Goal: Task Accomplishment & Management: Use online tool/utility

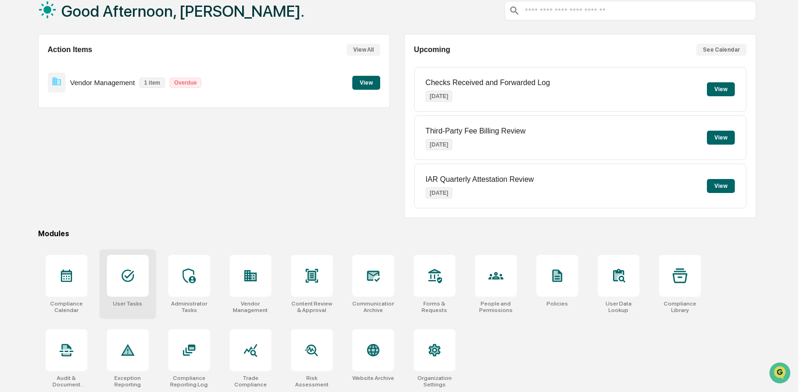
scroll to position [60, 0]
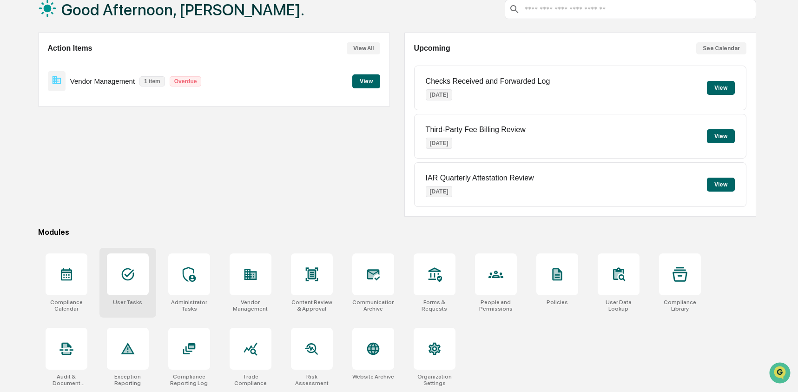
click at [133, 273] on icon at bounding box center [127, 274] width 13 height 13
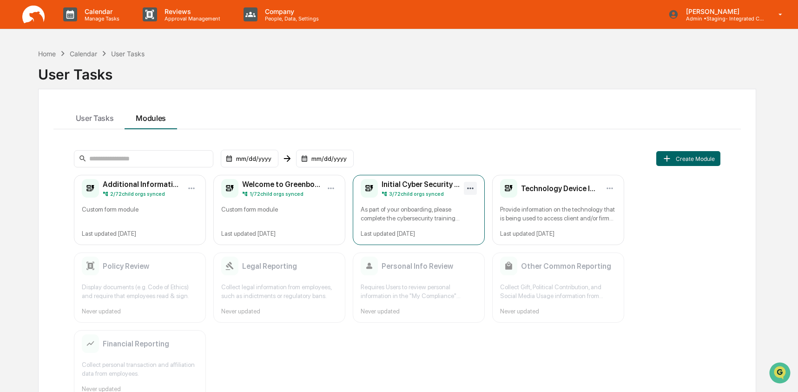
click at [472, 186] on html "Calendar Manage Tasks Reviews Approval Management Company People, Data, Setting…" at bounding box center [399, 196] width 798 height 392
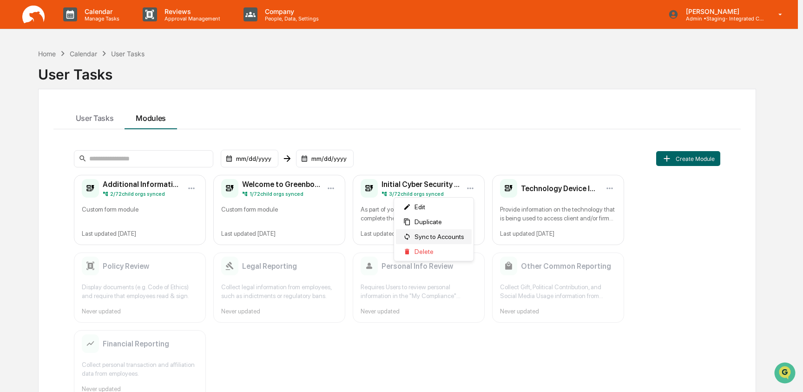
click at [440, 240] on span "Sync to Accounts" at bounding box center [440, 236] width 50 height 7
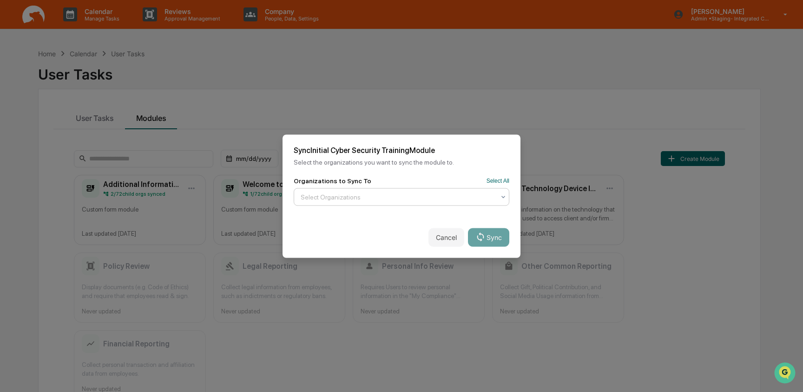
click at [405, 198] on div at bounding box center [398, 196] width 194 height 9
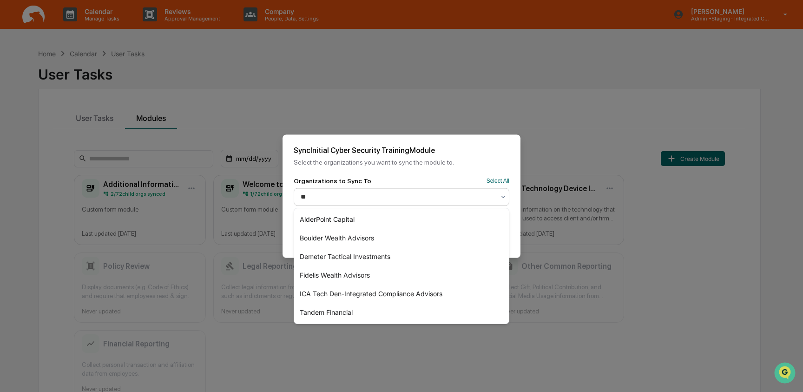
type input "***"
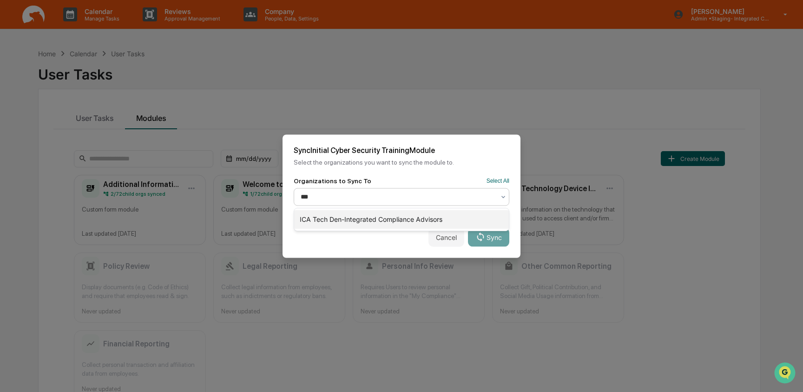
click at [393, 220] on div "ICA Tech Den-Integrated Compliance Advisors" at bounding box center [401, 219] width 215 height 19
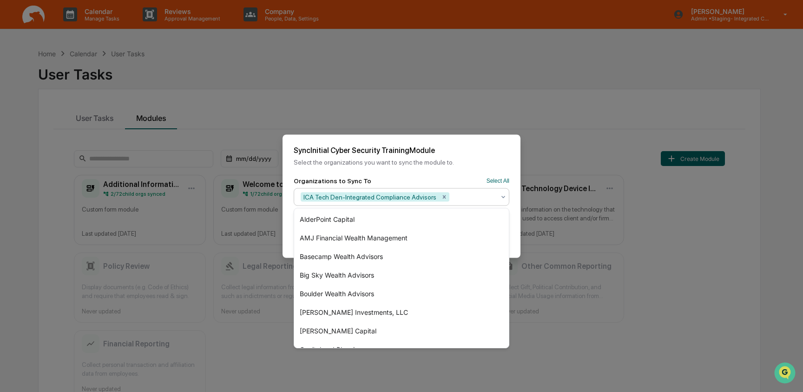
click at [472, 169] on div "Sync Initial Cyber Security Training Module Select the organizations you want t…" at bounding box center [402, 155] width 238 height 42
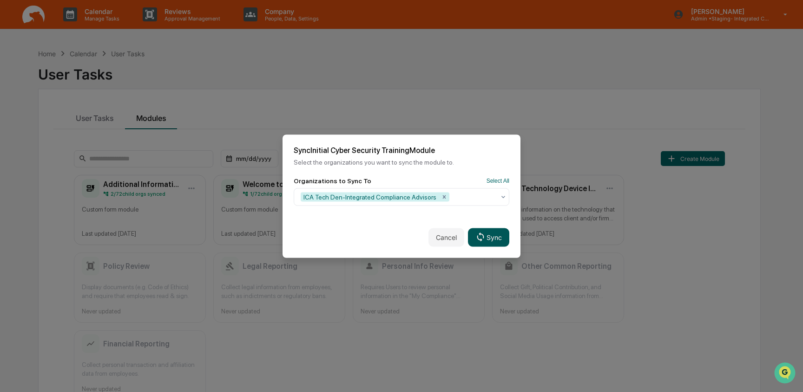
click at [505, 243] on button "Sync" at bounding box center [488, 237] width 41 height 19
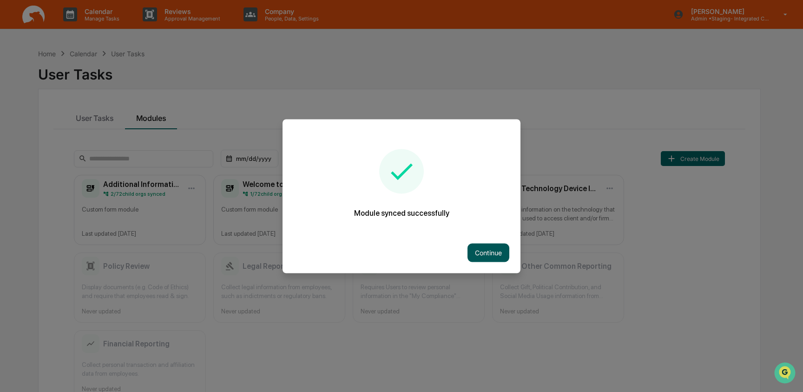
click at [508, 255] on button "Continue" at bounding box center [489, 252] width 42 height 19
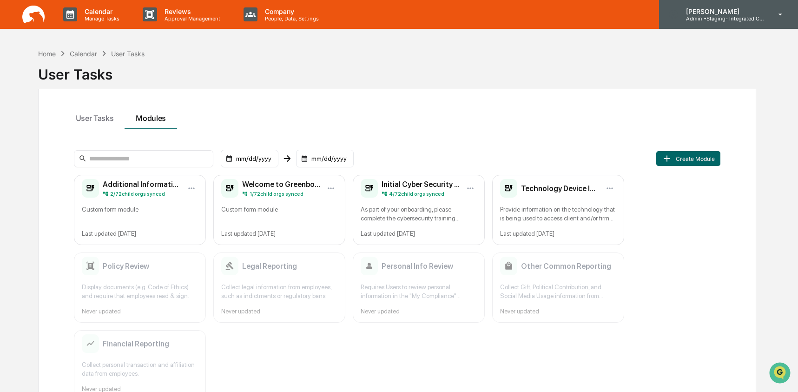
click at [749, 21] on p "Admin • Staging- Integrated Compliance Advisors" at bounding box center [722, 18] width 86 height 7
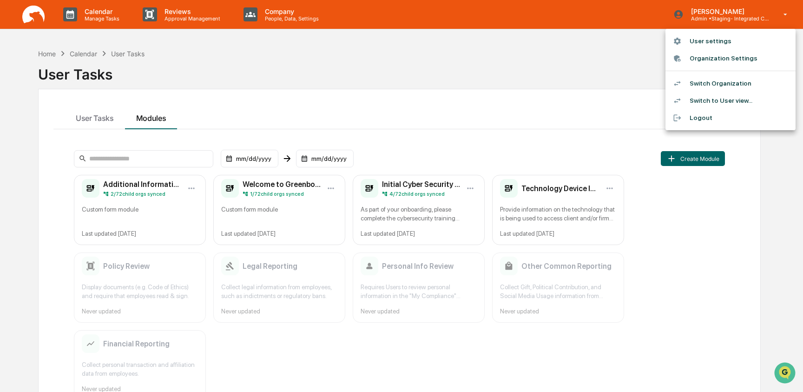
click at [739, 81] on li "Switch Organization" at bounding box center [731, 83] width 130 height 17
